Goal: Find specific page/section

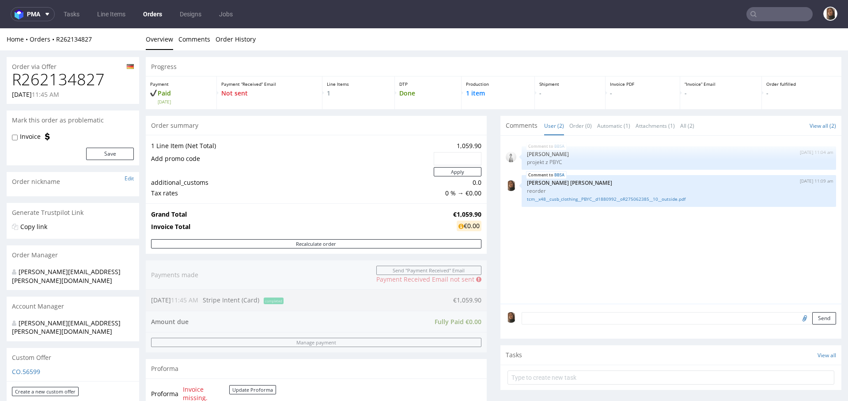
click at [63, 83] on h1 "R262134827" at bounding box center [73, 80] width 122 height 18
copy h1 "R262134827"
click at [152, 15] on link "Orders" at bounding box center [153, 14] width 30 height 14
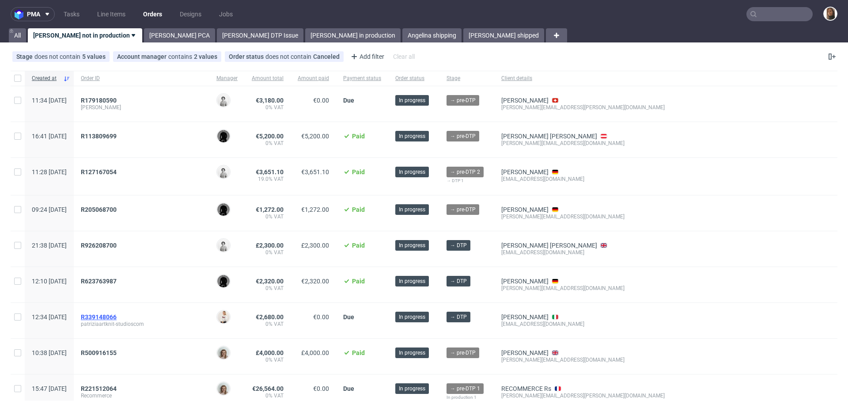
click at [117, 315] on span "R339148066" at bounding box center [99, 316] width 36 height 7
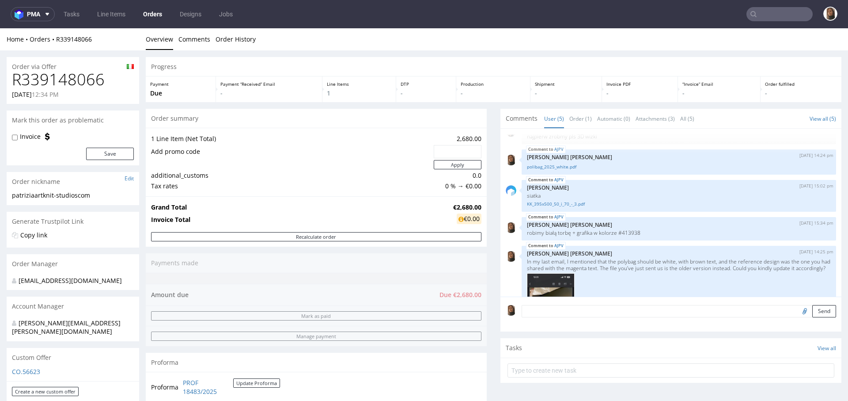
scroll to position [197, 0]
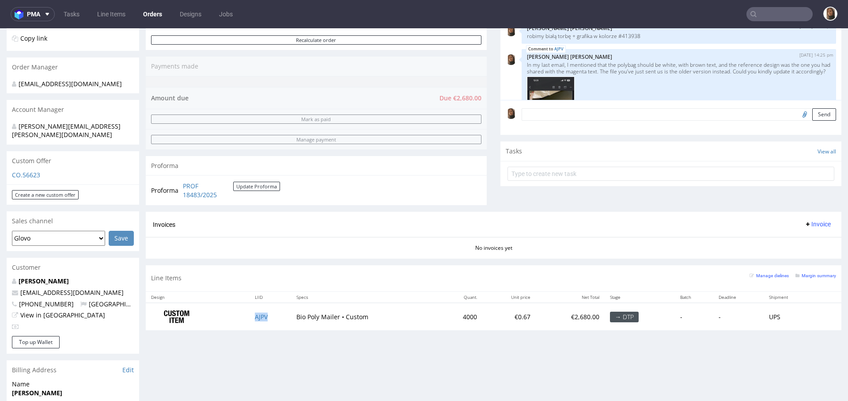
click at [153, 15] on link "Orders" at bounding box center [153, 14] width 30 height 14
